Goal: Information Seeking & Learning: Learn about a topic

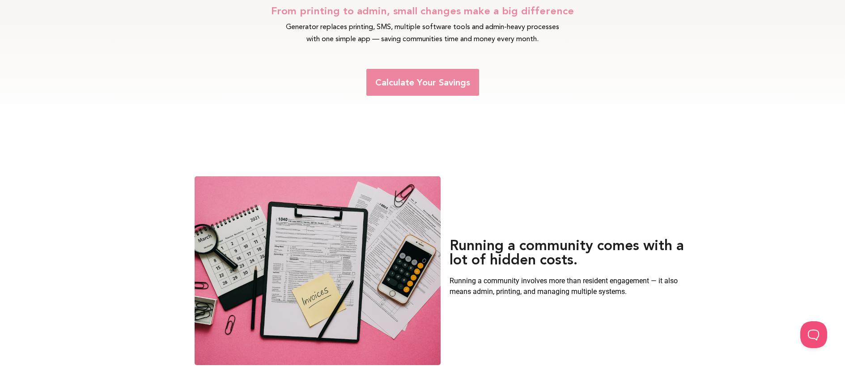
click at [458, 90] on link "Calculate Your Savings" at bounding box center [422, 82] width 113 height 27
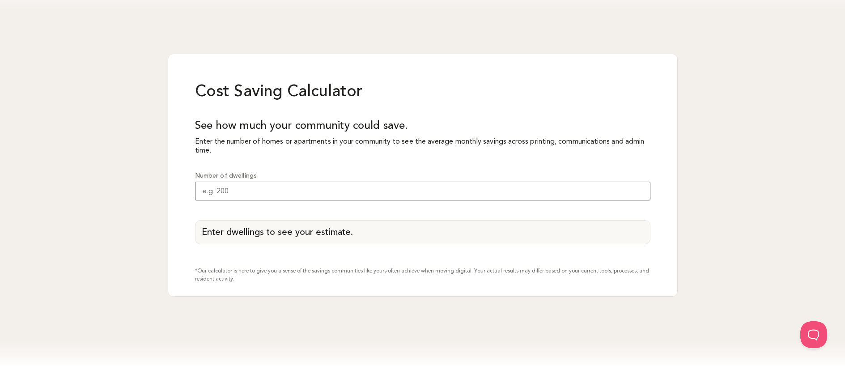
scroll to position [818, 0]
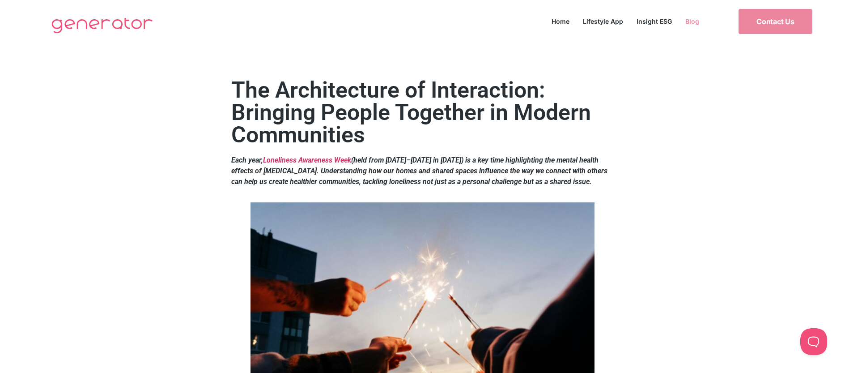
click at [697, 20] on link "Blog" at bounding box center [691, 21] width 27 height 12
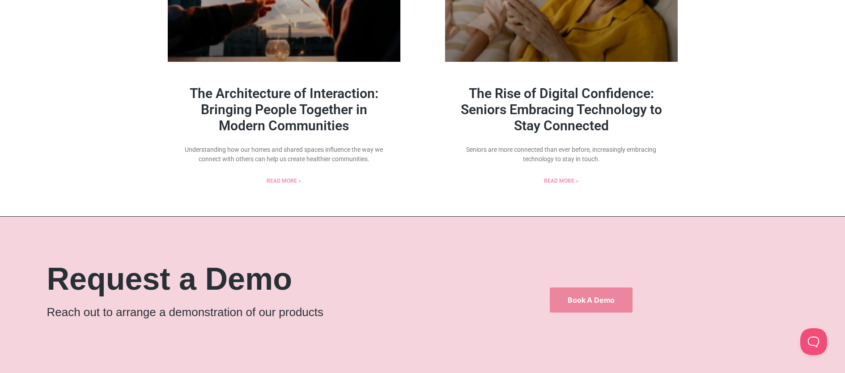
scroll to position [1095, 0]
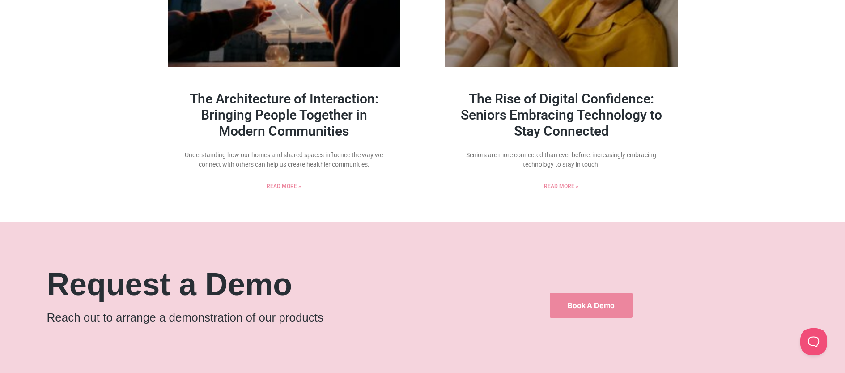
click at [619, 113] on link "The Rise of Digital Confidence: Seniors Embracing Technology to Stay Connected" at bounding box center [561, 115] width 201 height 48
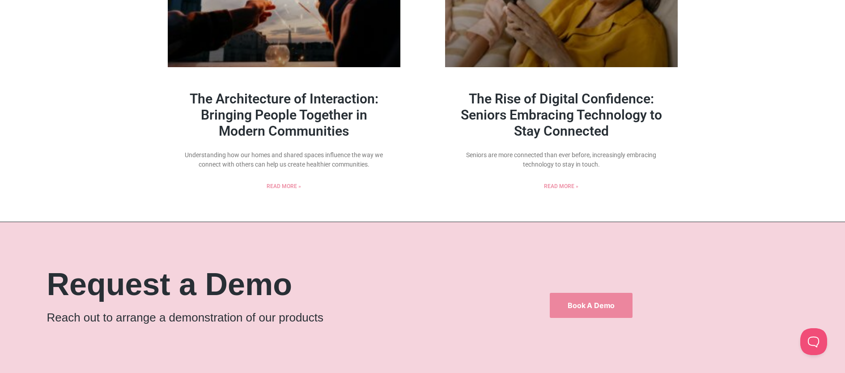
scroll to position [907, 0]
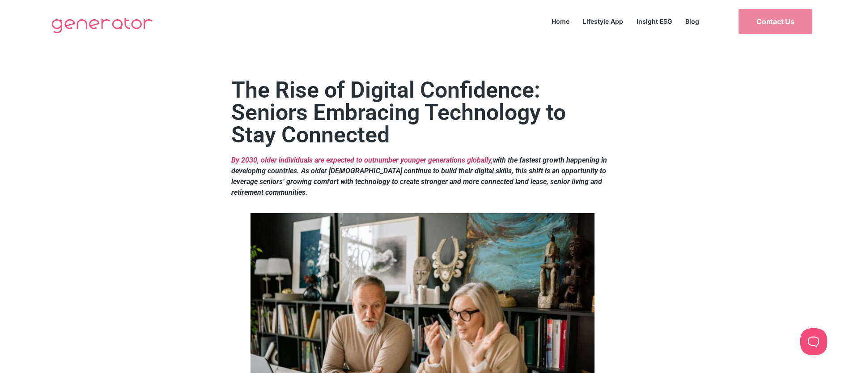
click at [106, 18] on img at bounding box center [102, 25] width 110 height 36
